Goal: Find contact information: Find contact information

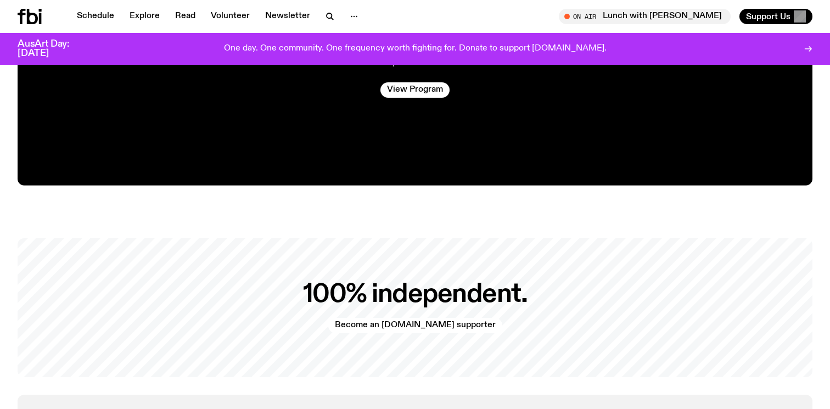
scroll to position [2121, 0]
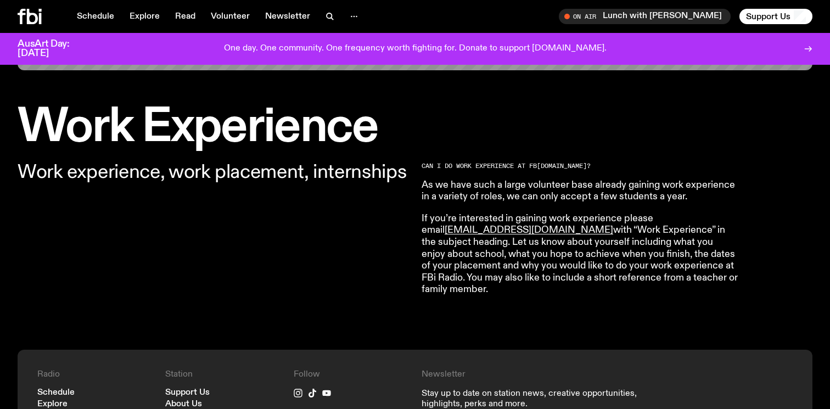
scroll to position [290, 0]
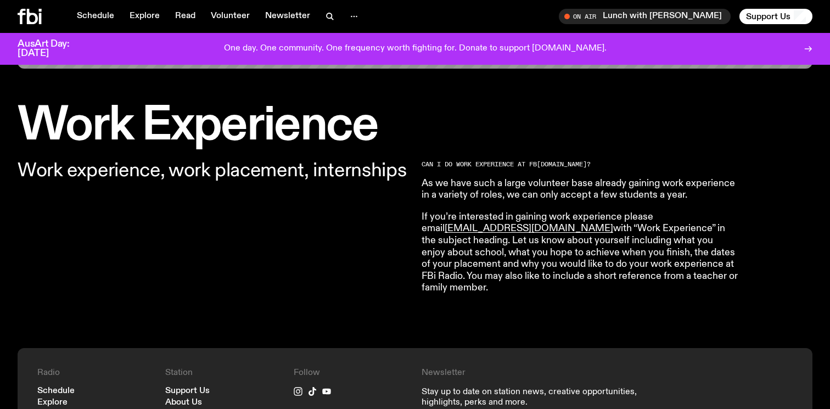
click at [523, 267] on p "If you’re interested in gaining work experience please email volunteer@fbiradio…" at bounding box center [580, 252] width 316 height 83
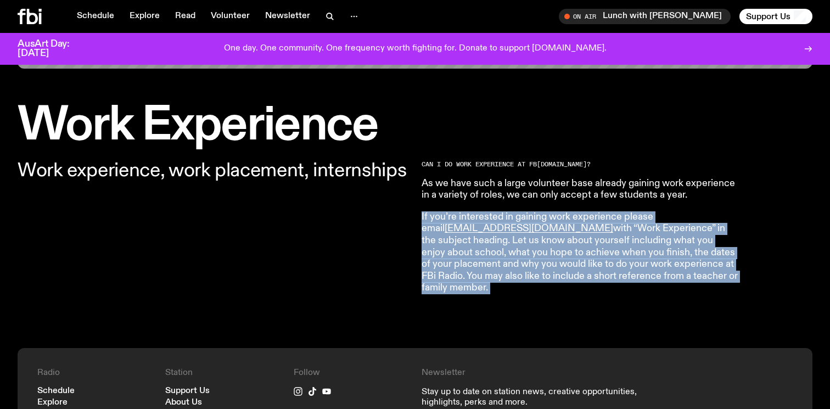
click at [523, 267] on p "If you’re interested in gaining work experience please email volunteer@fbiradio…" at bounding box center [580, 252] width 316 height 83
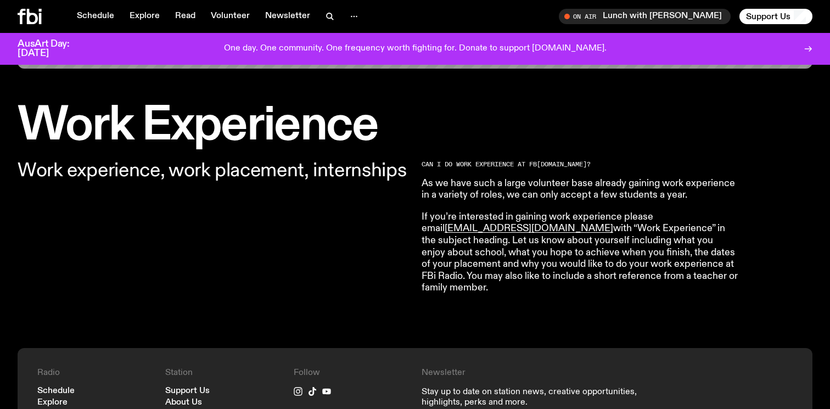
click at [523, 312] on div "Work experience, work placement, internships CAN I DO WORK EXPERIENCE AT FB i.r…" at bounding box center [415, 248] width 830 height 200
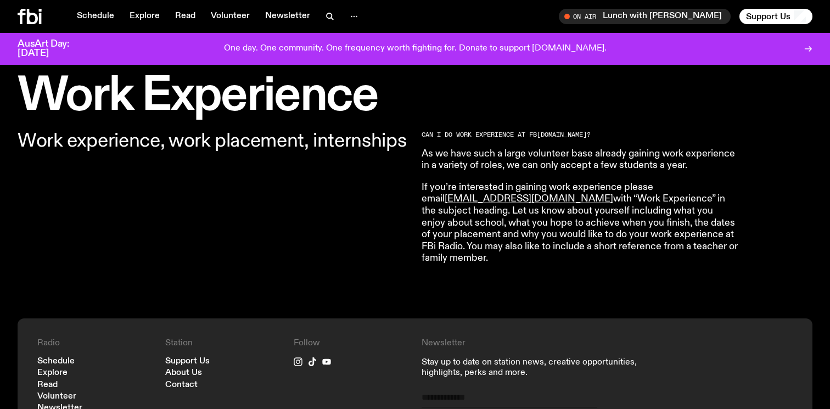
scroll to position [321, 0]
